Goal: Task Accomplishment & Management: Use online tool/utility

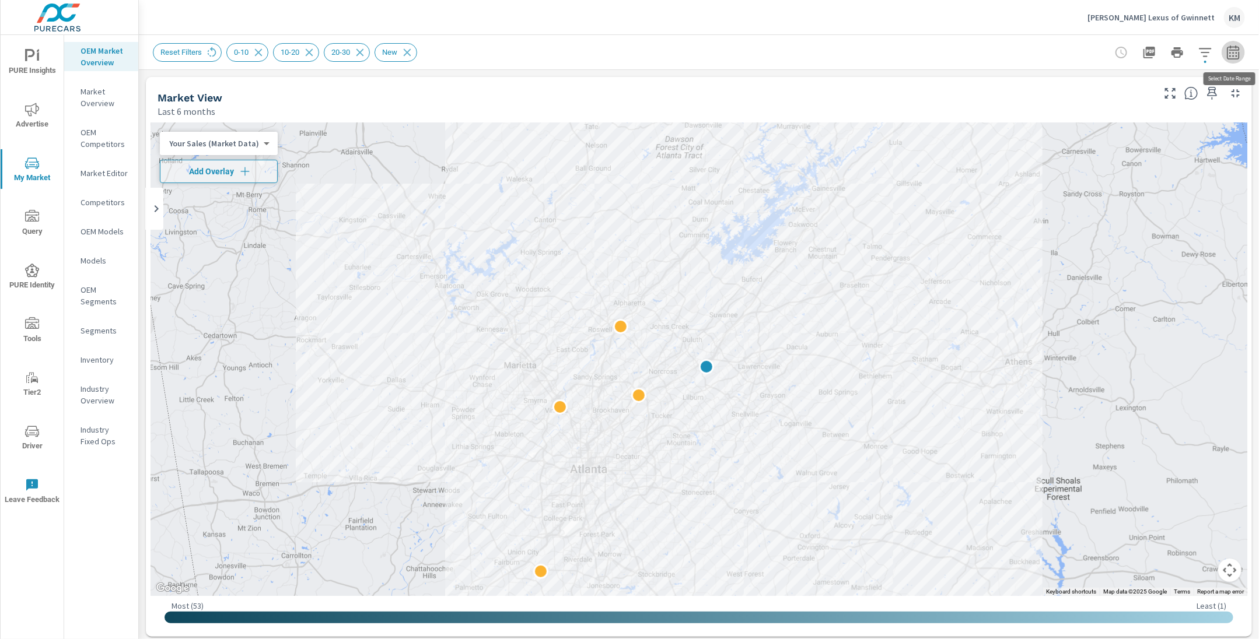
click at [1241, 55] on button "button" at bounding box center [1233, 52] width 23 height 23
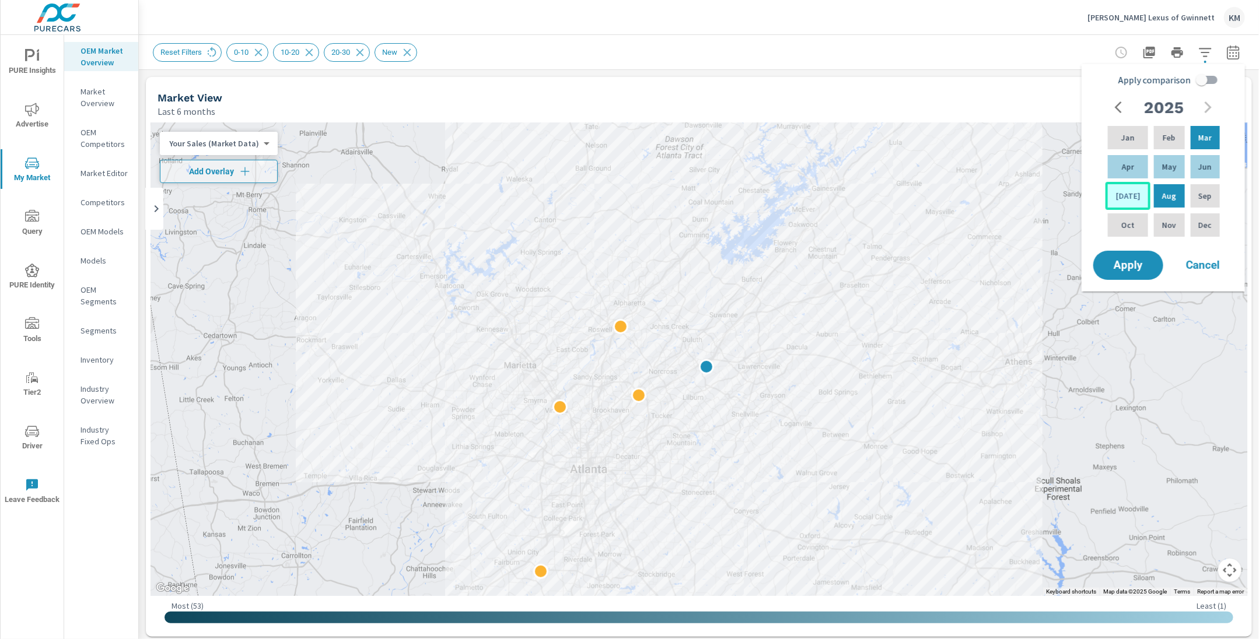
click at [1132, 195] on div "[DATE]" at bounding box center [1128, 196] width 45 height 28
click at [1163, 137] on p "Feb" at bounding box center [1169, 138] width 13 height 12
click at [1202, 77] on input "Apply comparison" at bounding box center [1202, 80] width 67 height 22
checkbox input "true"
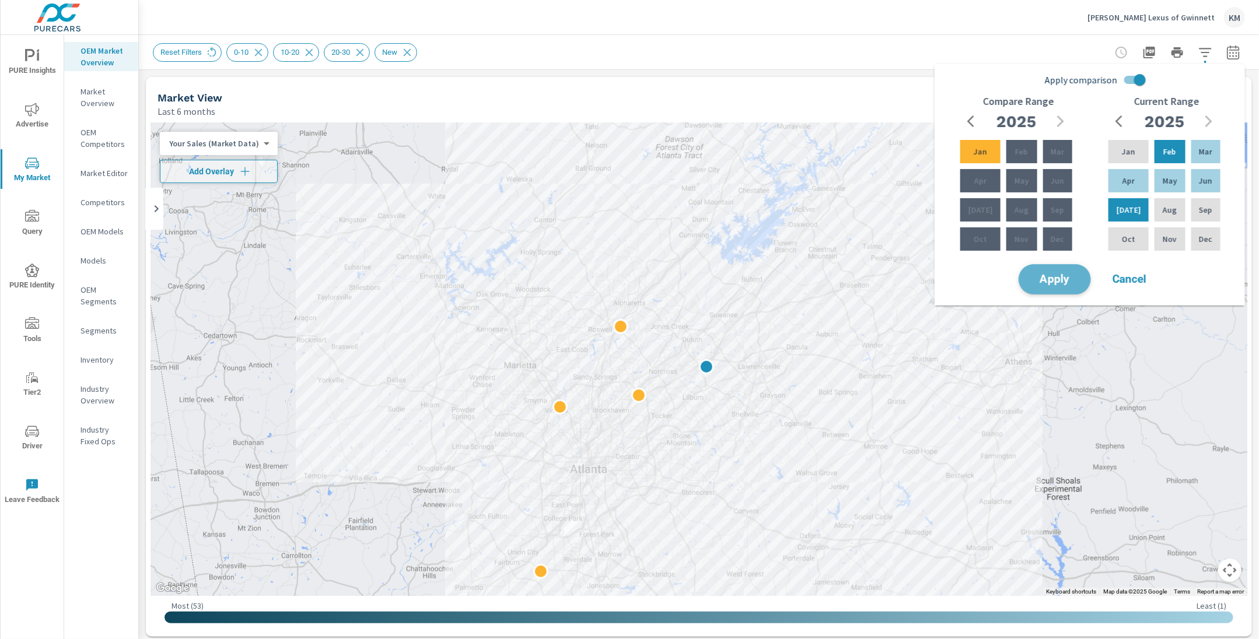
click at [1068, 280] on span "Apply" at bounding box center [1055, 279] width 48 height 11
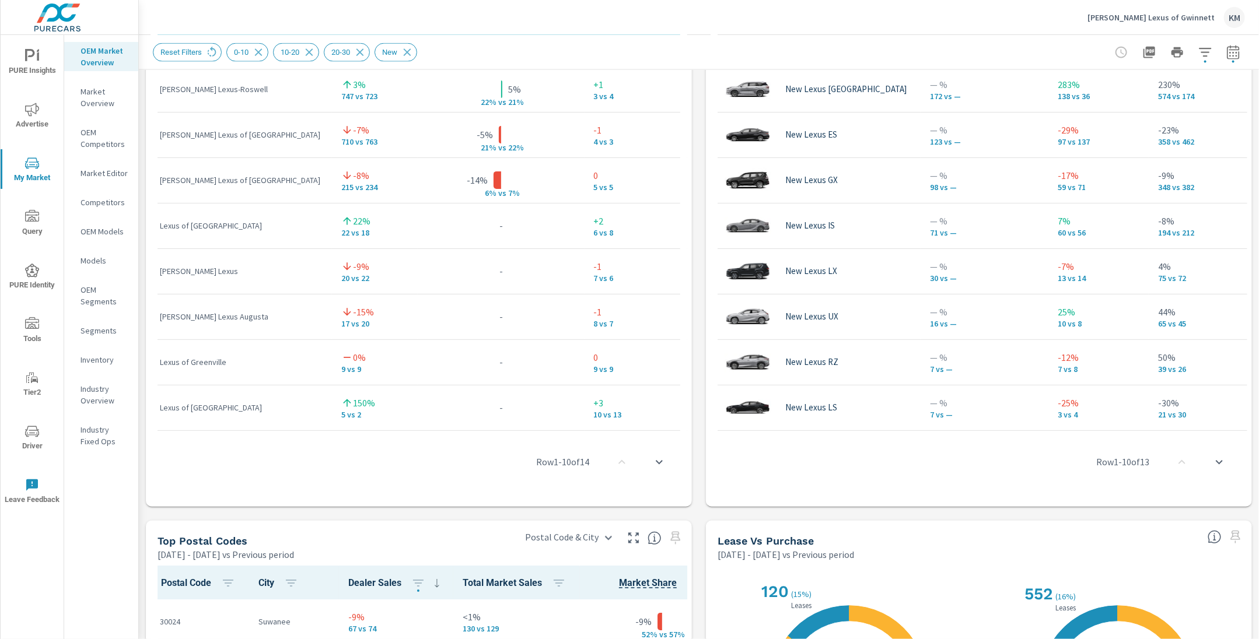
click at [693, 363] on div "Market View Feb 01, 2025 - Jul 31, 2025 vs Previous period Most ( 67 ) Least ( …" at bounding box center [699, 140] width 1120 height 1998
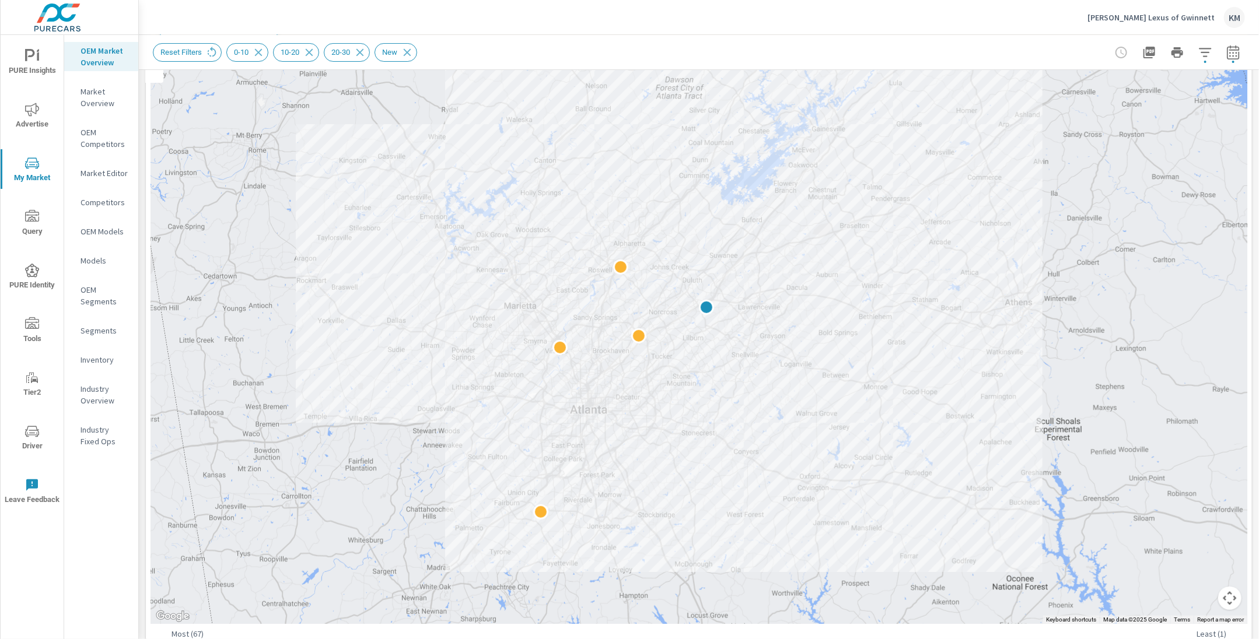
scroll to position [54, 0]
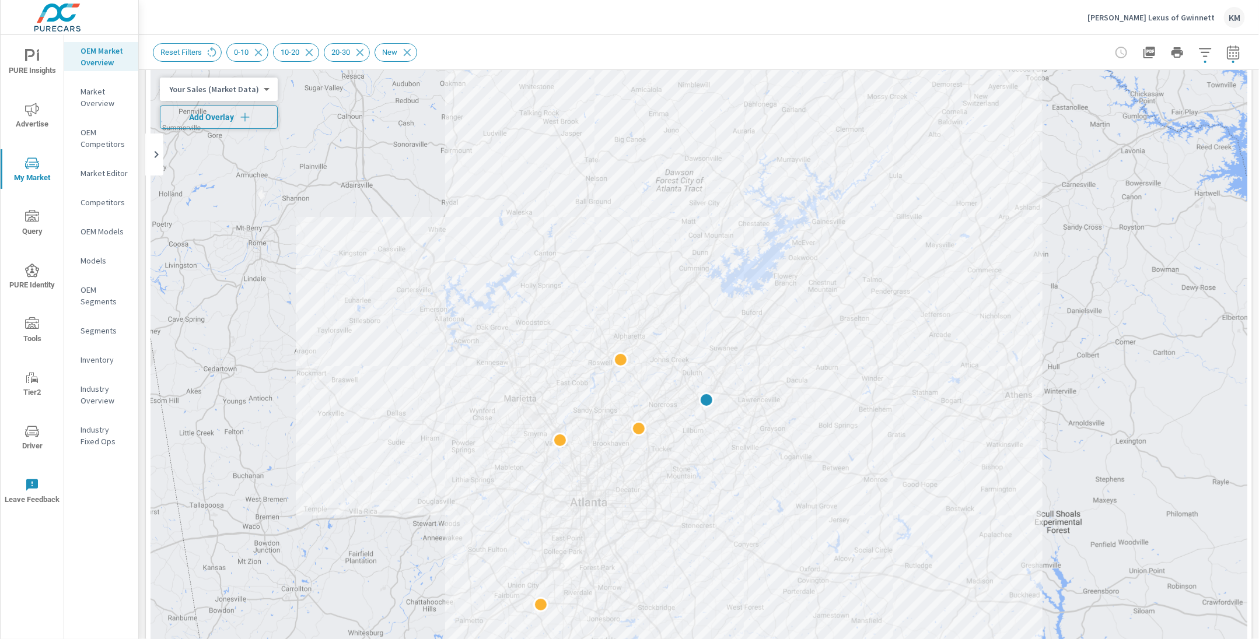
click at [219, 121] on span "Add Overlay" at bounding box center [218, 117] width 107 height 12
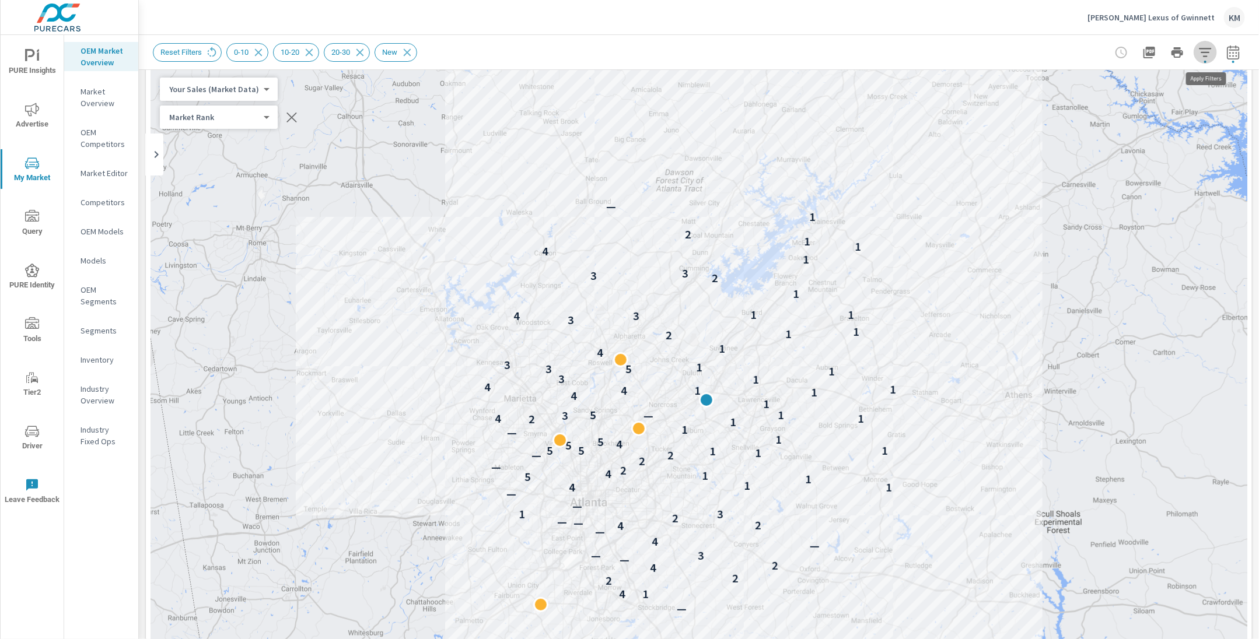
click at [1202, 53] on icon "button" at bounding box center [1205, 52] width 12 height 9
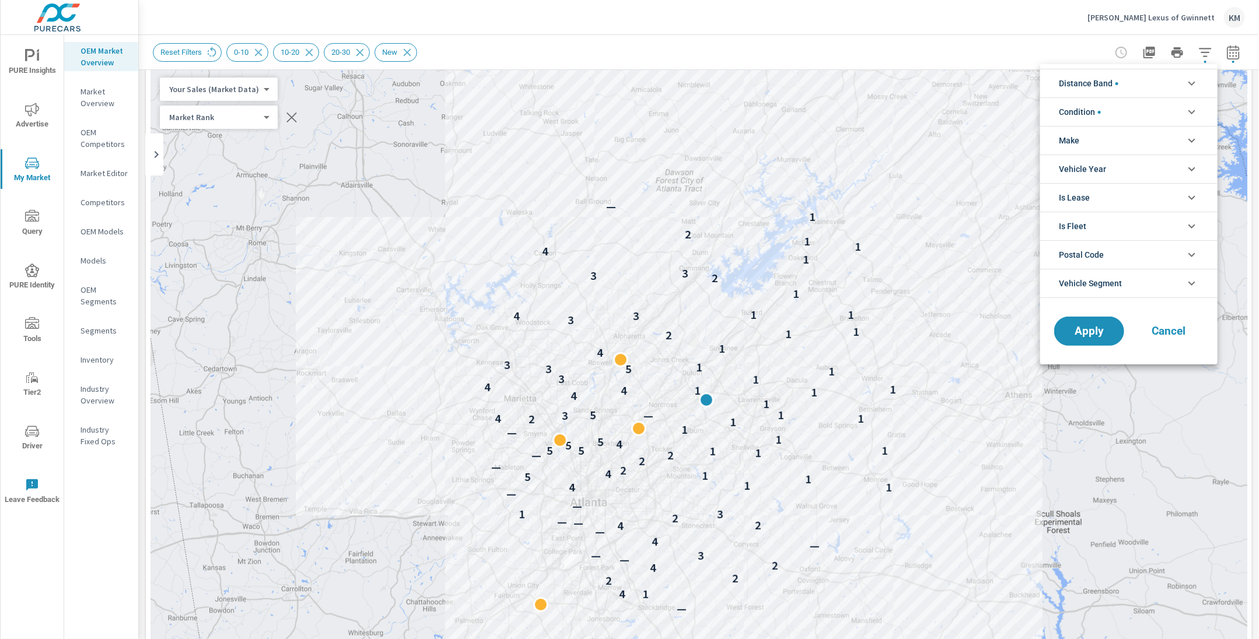
click at [1125, 87] on li "Distance Band" at bounding box center [1128, 83] width 177 height 29
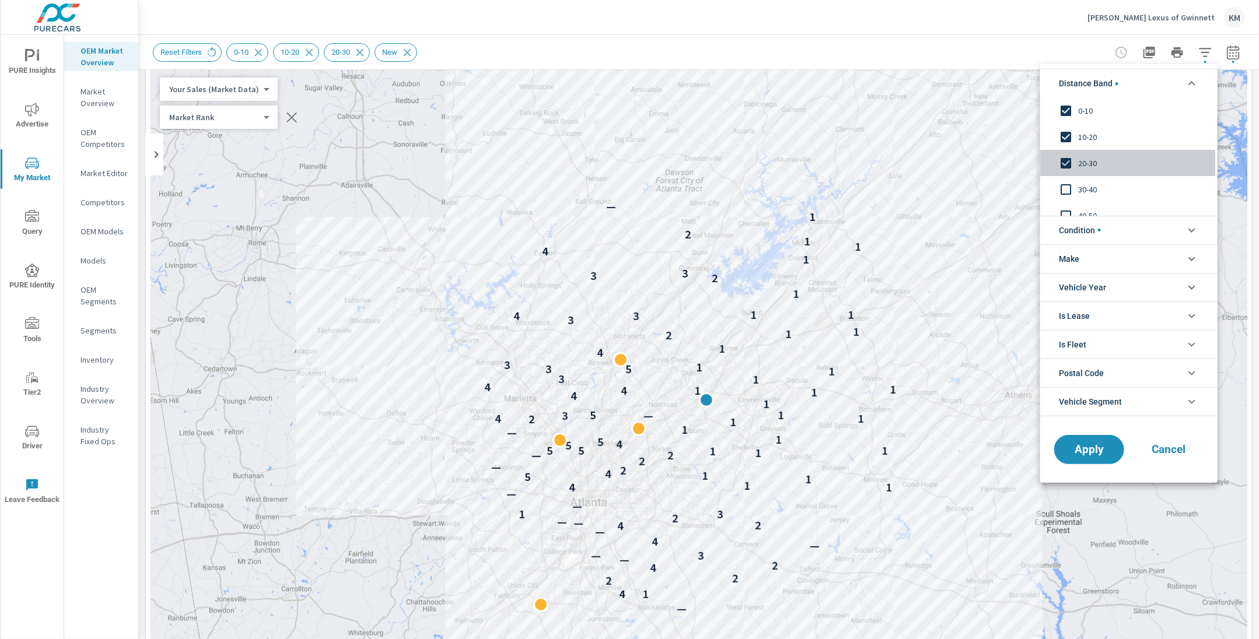
click at [1062, 165] on input "filter options" at bounding box center [1066, 163] width 25 height 25
click at [1071, 456] on button "Apply" at bounding box center [1089, 450] width 72 height 30
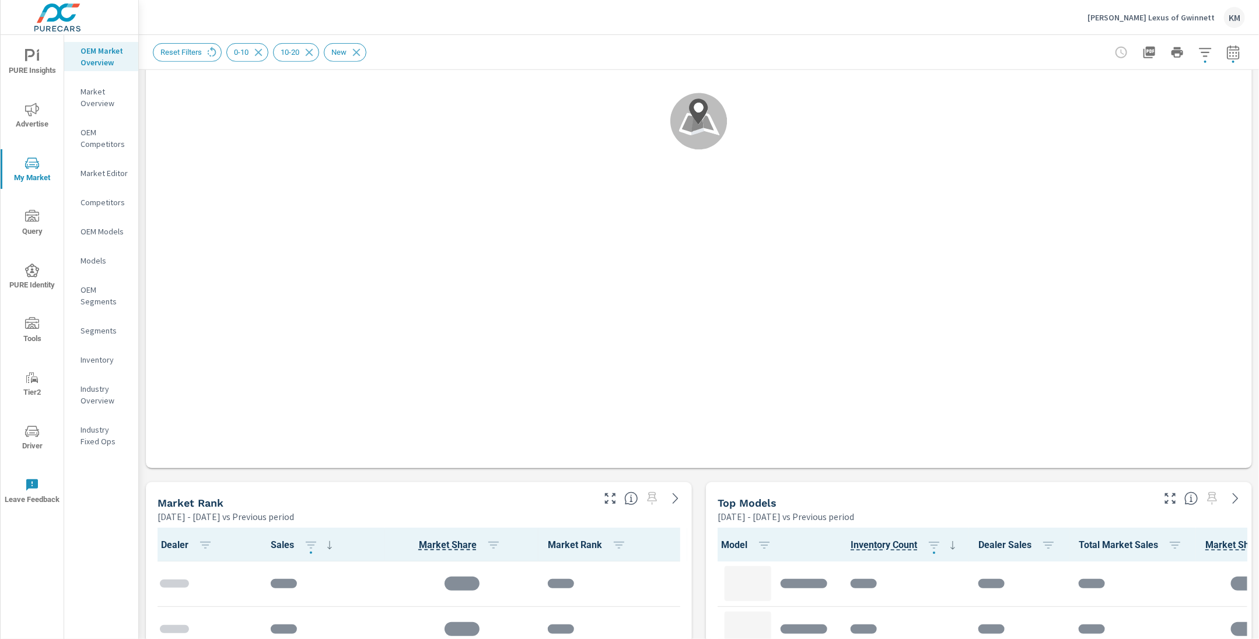
scroll to position [721, 0]
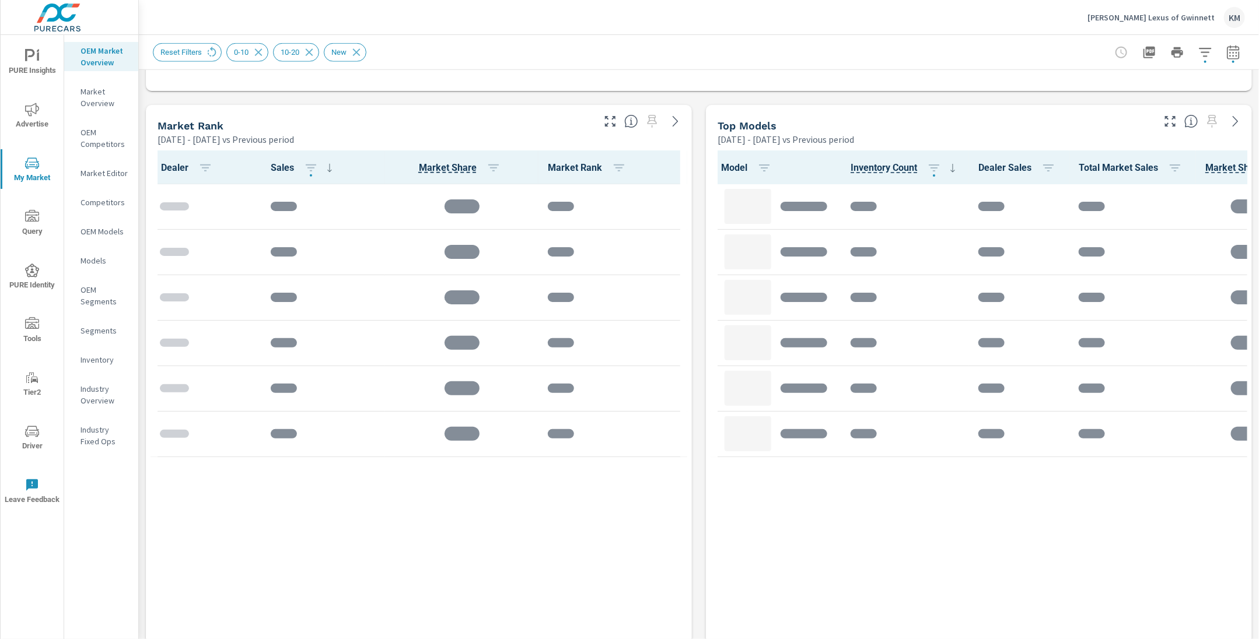
click at [701, 187] on div "Market View Feb 01, 2025 - Jul 31, 2025 vs Previous period .map-bw_svg__st2{fil…" at bounding box center [699, 348] width 1120 height 1998
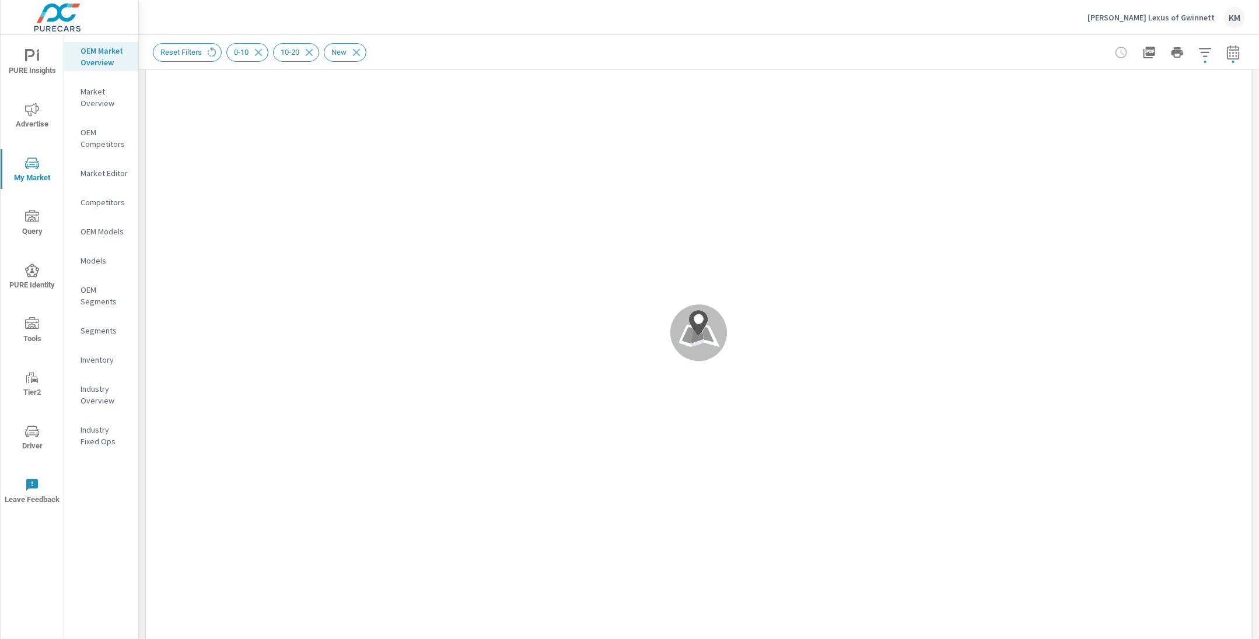
scroll to position [0, 0]
click at [633, 32] on div "Hennessy Lexus of Gwinnett KM" at bounding box center [699, 17] width 1092 height 34
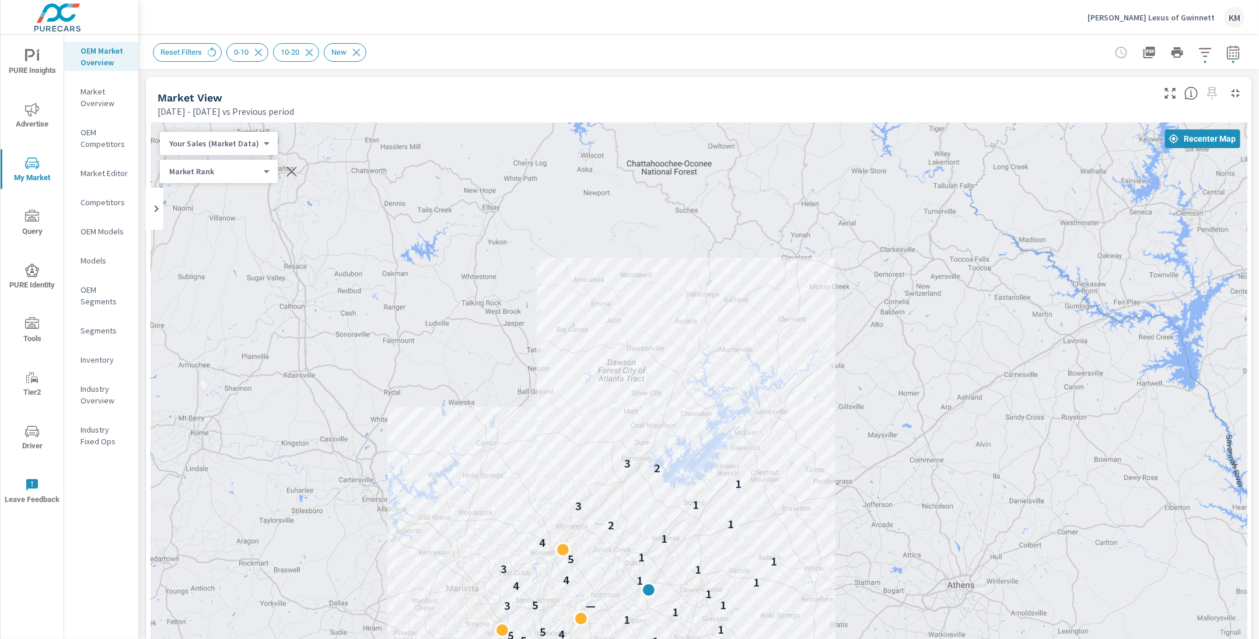
drag, startPoint x: 729, startPoint y: 380, endPoint x: 778, endPoint y: 230, distance: 157.2
click at [778, 230] on div "2 2 3 — 1 4 1 1 4 2 2 2 1 1 5 5 4 5 1 1 1 3 — 5 1 1 4 1 1 4 1 3 1 5 1 4 1 2 1 3…" at bounding box center [699, 447] width 1097 height 649
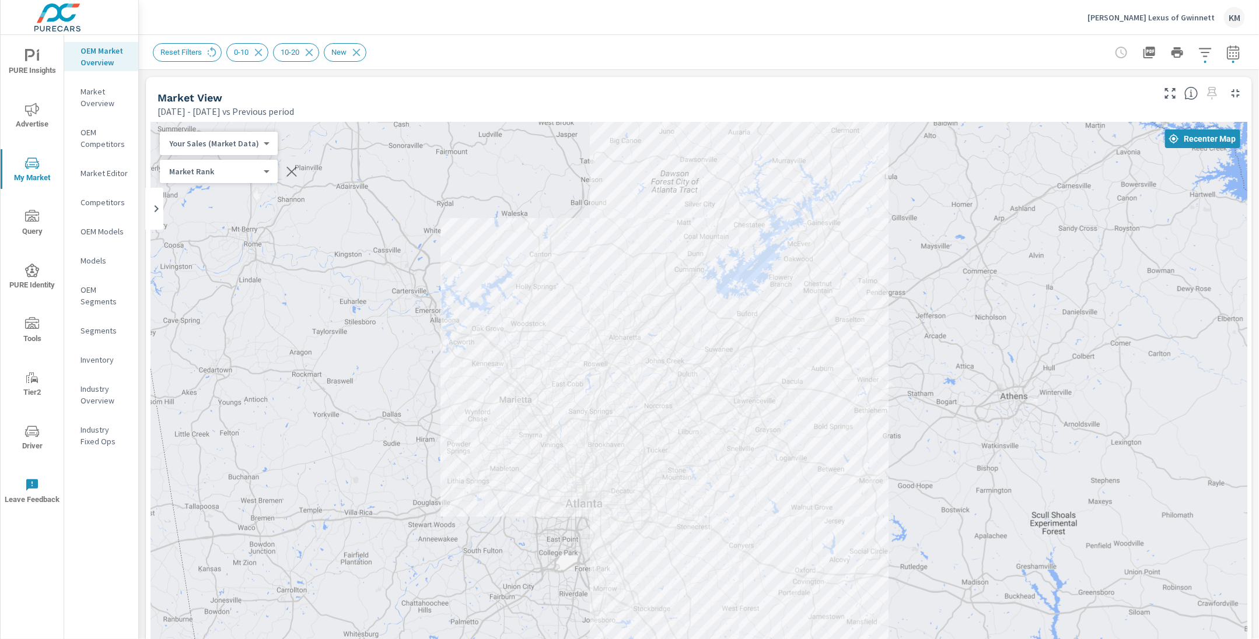
drag, startPoint x: 743, startPoint y: 362, endPoint x: 796, endPoint y: 172, distance: 197.5
click at [796, 172] on div "2 2 3 — 1 4 1 1 4 2 2 2 1 1 5 5 4 5 1 1 1 3 — 5 1 1 4 1 1 4 1 3 1 5 1 4 1 2 1 3…" at bounding box center [699, 447] width 1097 height 649
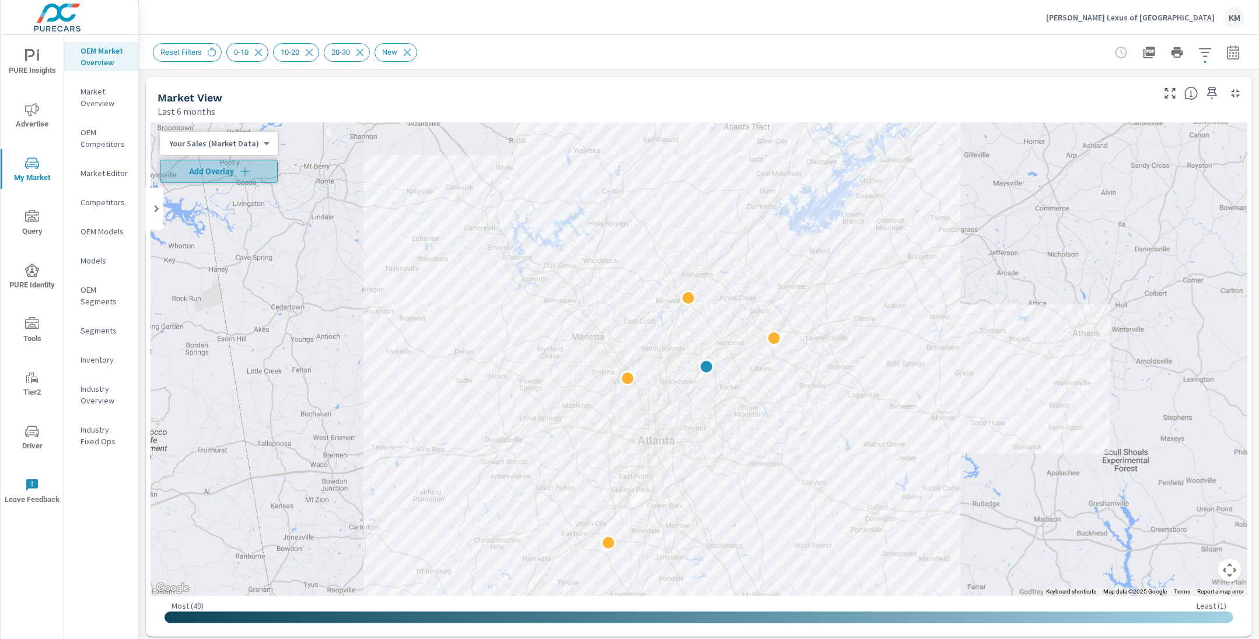
click at [231, 172] on span "Add Overlay" at bounding box center [218, 172] width 107 height 12
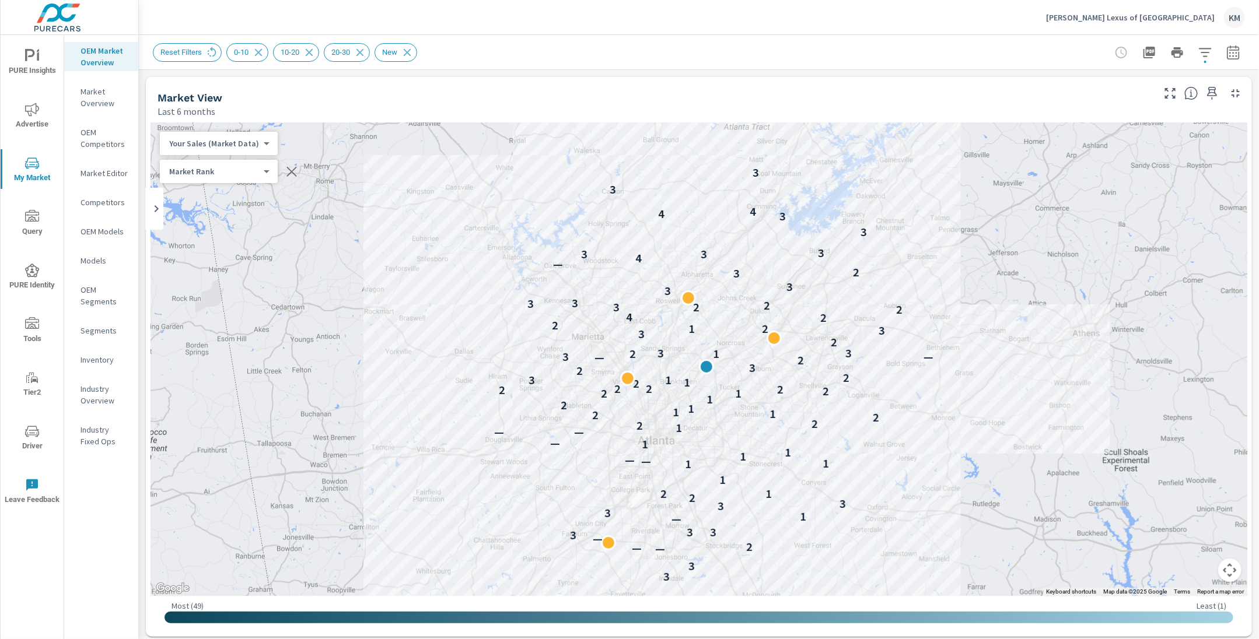
click at [1238, 55] on icon "button" at bounding box center [1233, 53] width 14 height 14
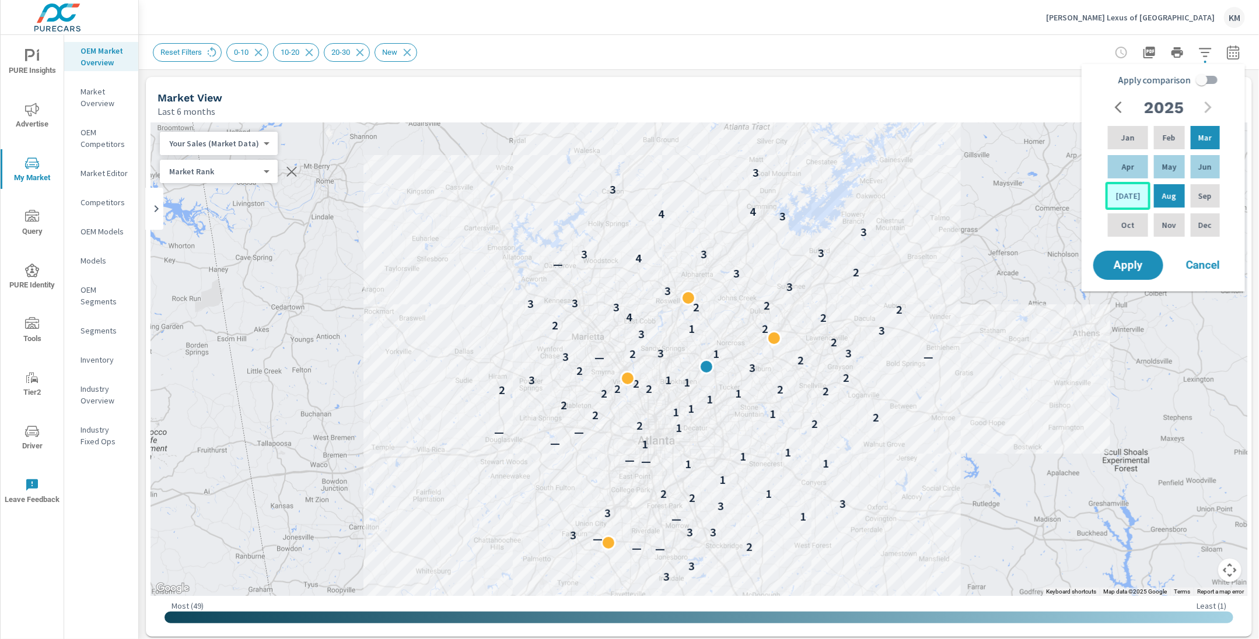
click at [1120, 193] on p "[DATE]" at bounding box center [1128, 196] width 25 height 12
click at [1163, 138] on p "Feb" at bounding box center [1169, 138] width 13 height 12
click at [1205, 77] on input "Apply comparison" at bounding box center [1202, 80] width 67 height 22
checkbox input "true"
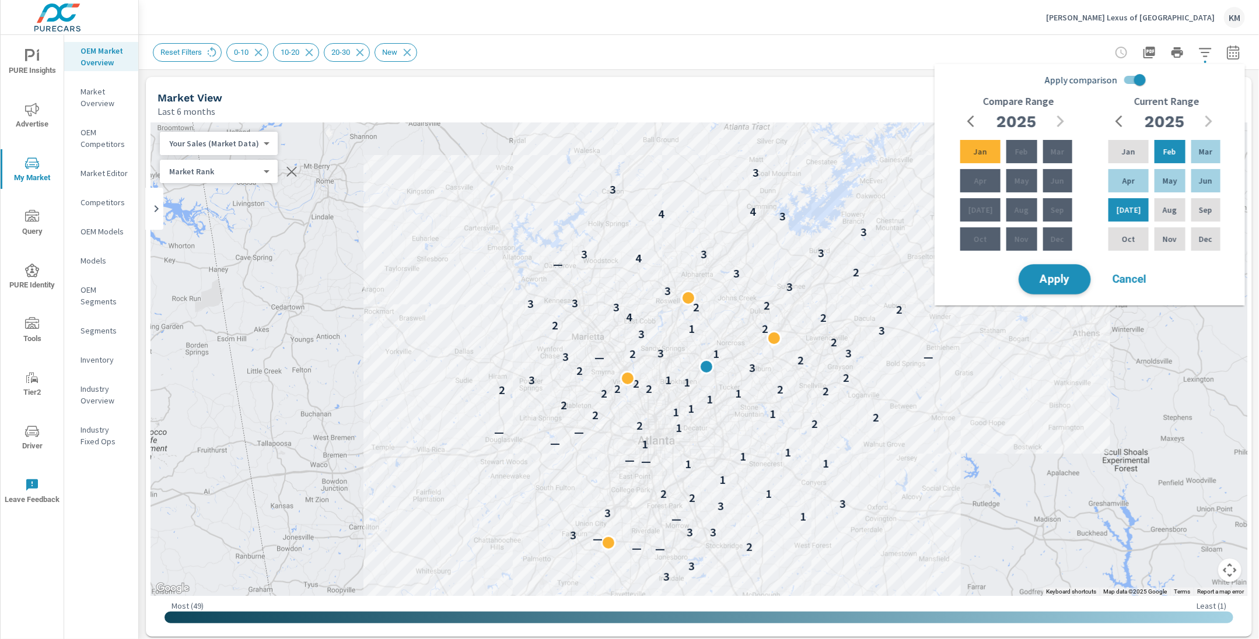
click at [1065, 274] on span "Apply" at bounding box center [1055, 279] width 48 height 11
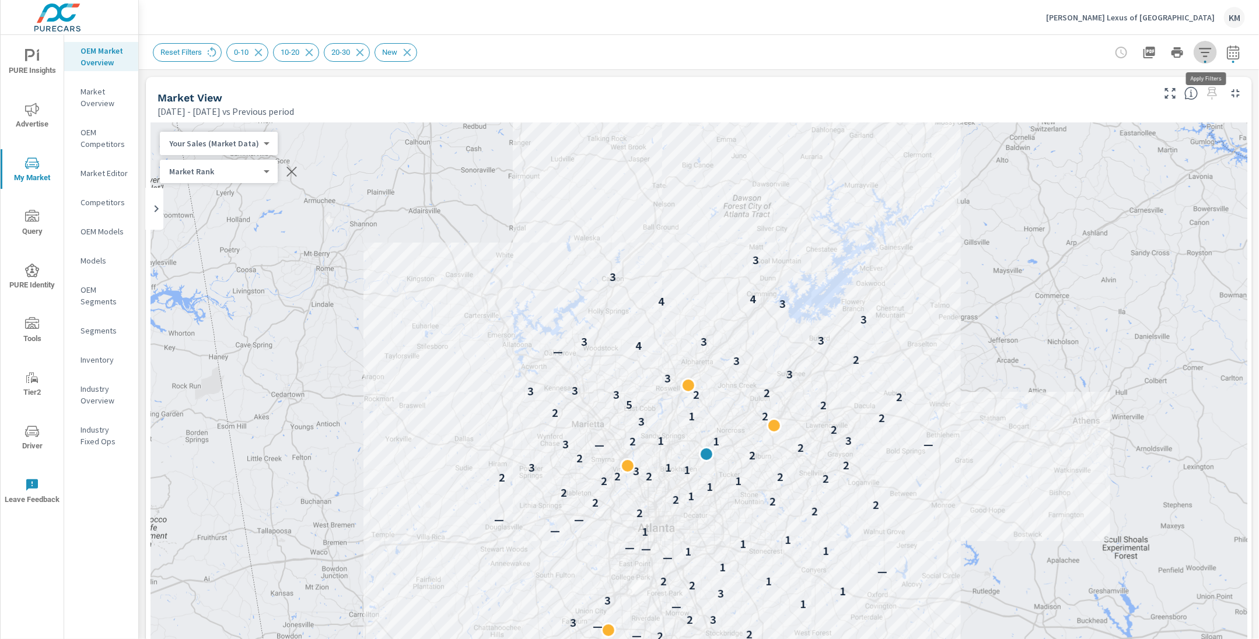
click at [1204, 48] on icon "button" at bounding box center [1205, 52] width 12 height 9
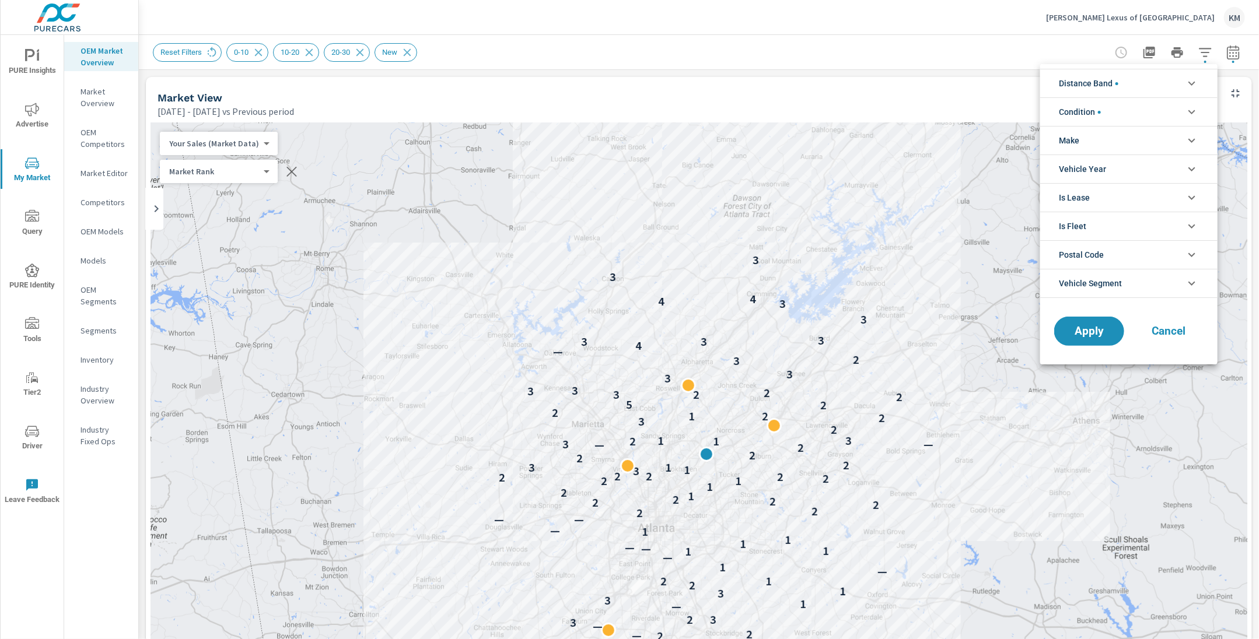
click at [1110, 90] on span "Distance Band" at bounding box center [1089, 83] width 60 height 28
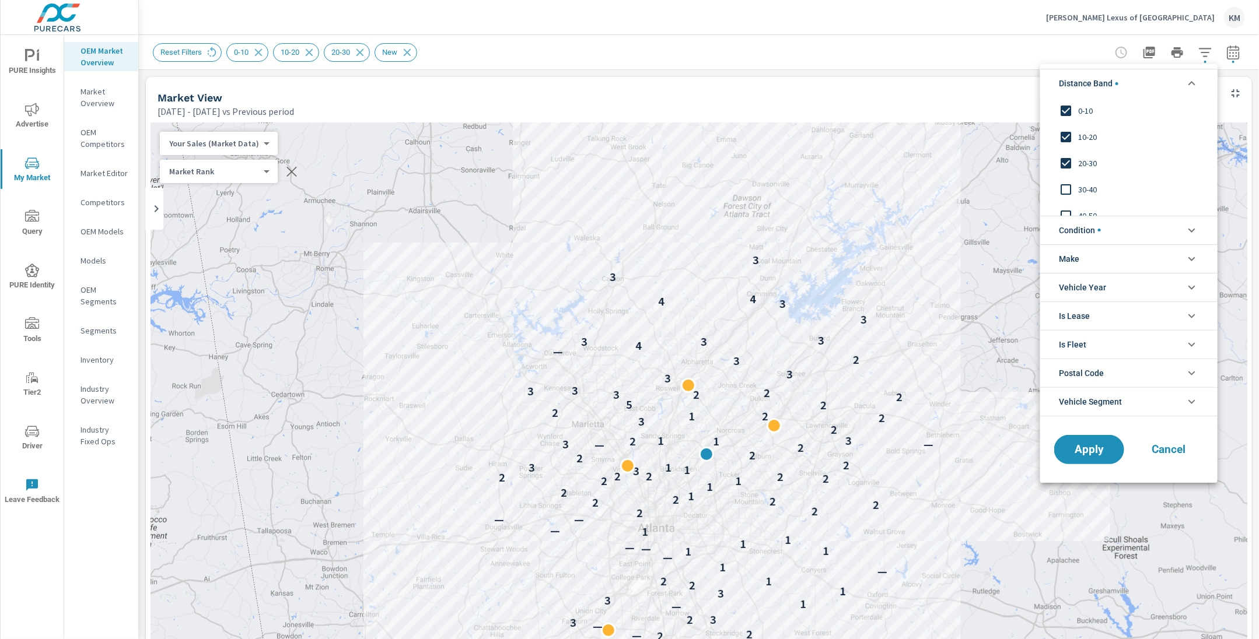
click at [1064, 160] on input "filter options" at bounding box center [1066, 163] width 25 height 25
click at [1090, 452] on span "Apply" at bounding box center [1089, 449] width 48 height 11
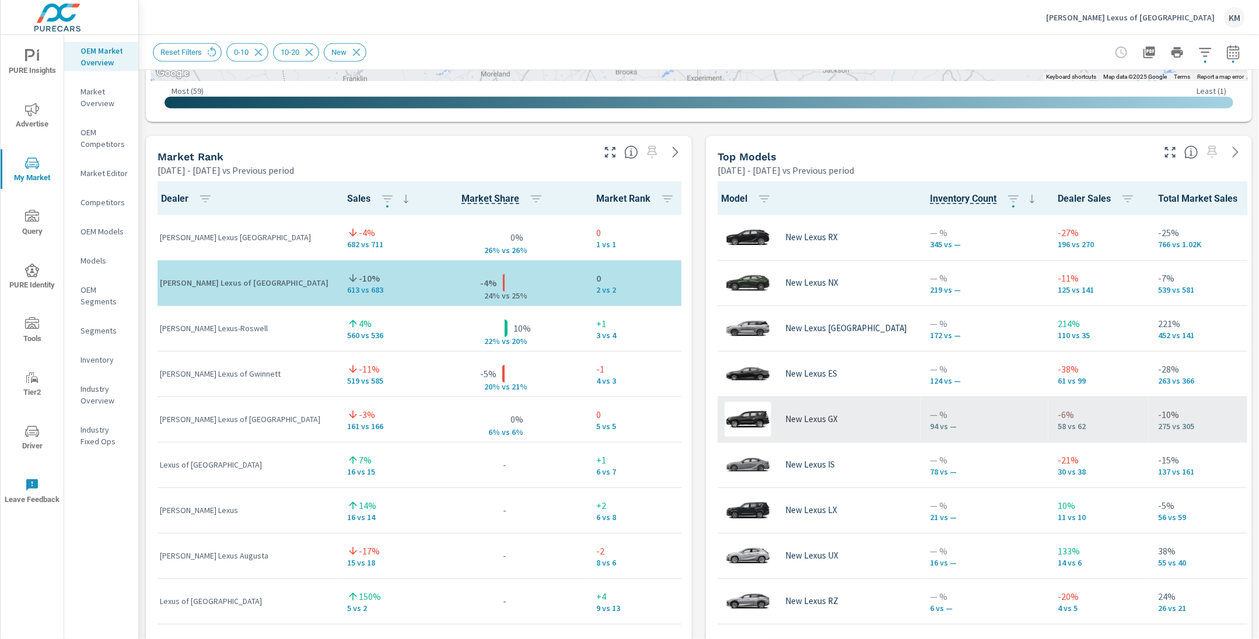
scroll to position [686, 0]
